Goal: Task Accomplishment & Management: Use online tool/utility

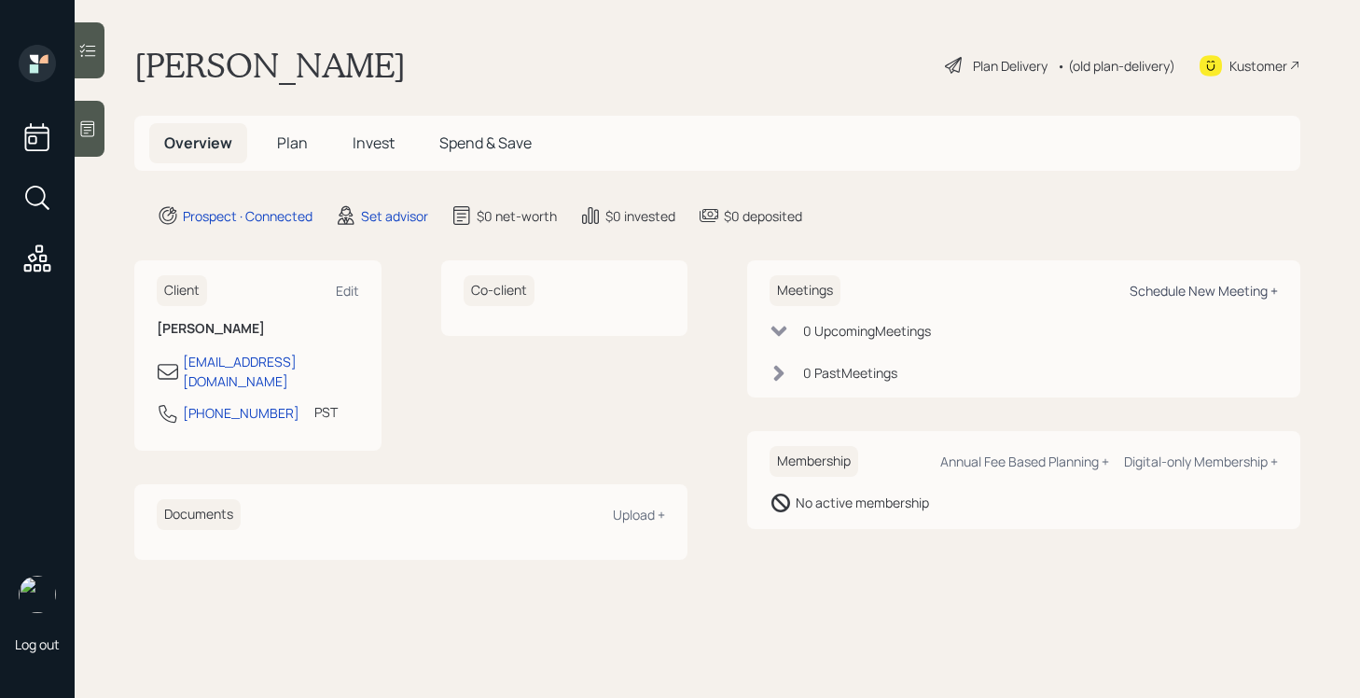
click at [1148, 286] on div "Schedule New Meeting +" at bounding box center [1204, 291] width 148 height 18
select select "round-[PERSON_NAME]"
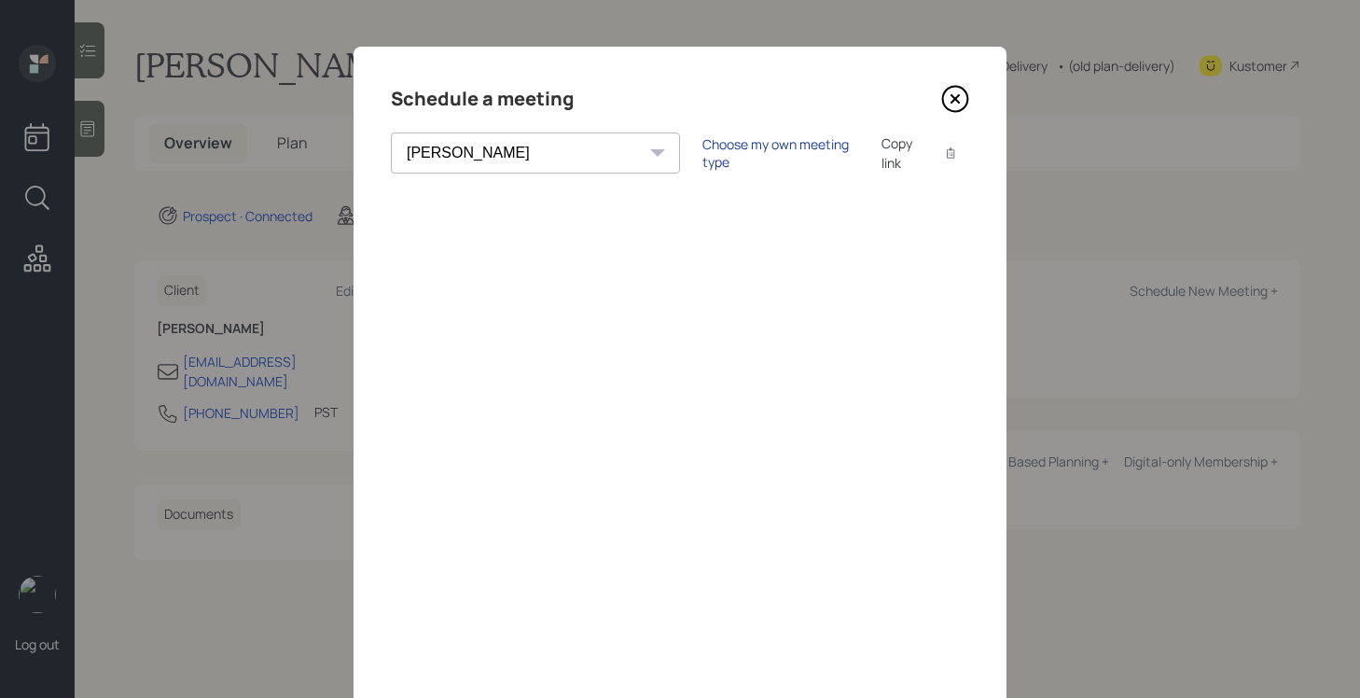
click at [703, 159] on div "Choose my own meeting type" at bounding box center [781, 152] width 157 height 35
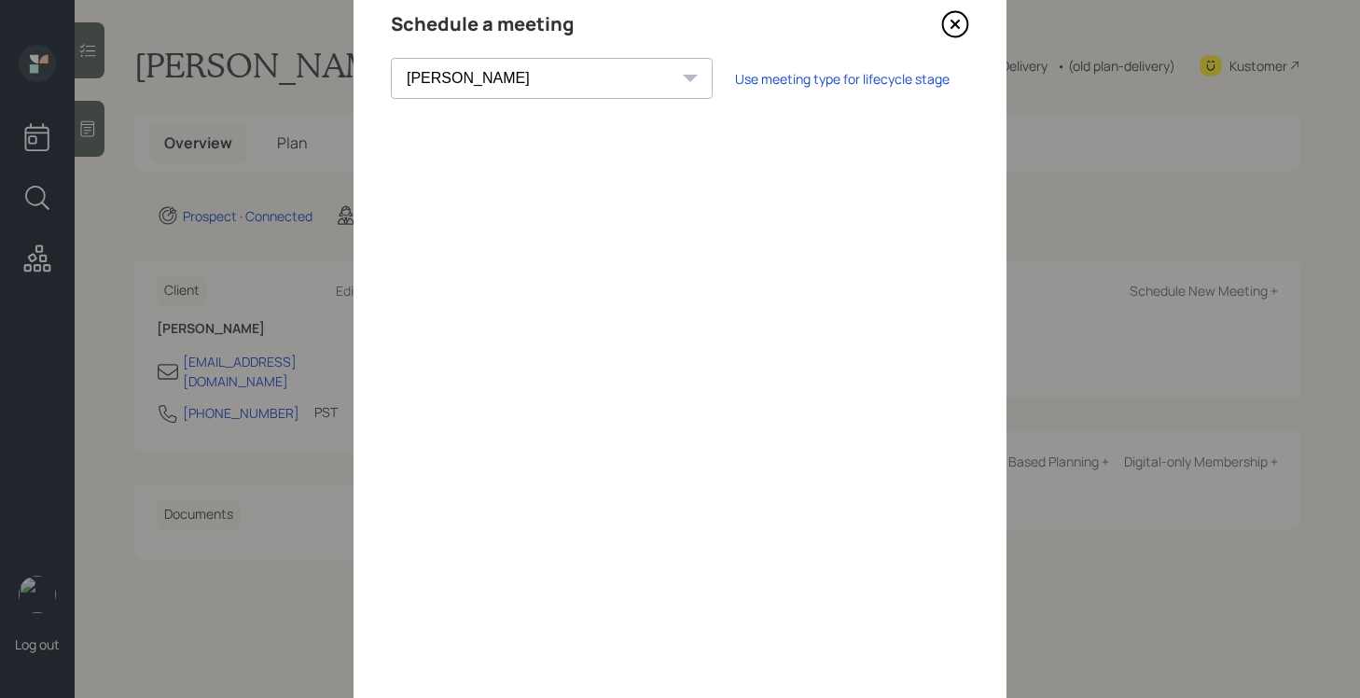
scroll to position [94, 0]
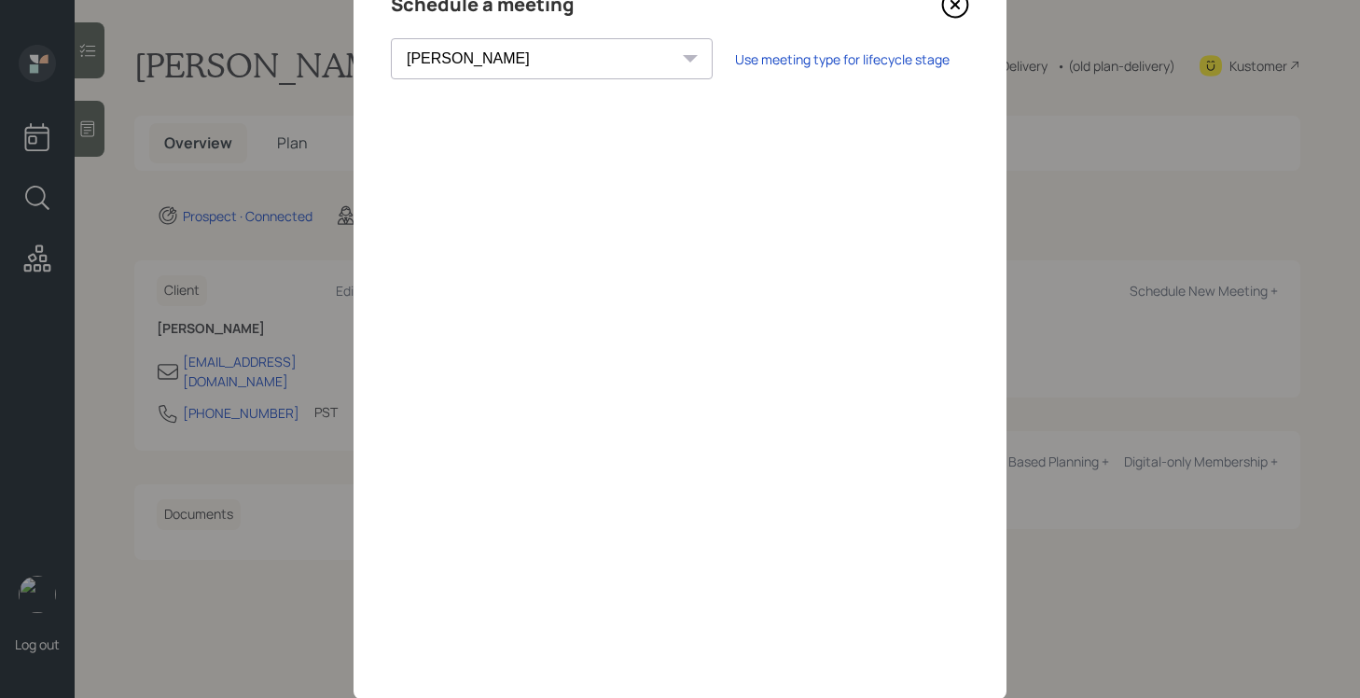
click at [955, 9] on icon at bounding box center [955, 5] width 28 height 28
